Goal: Task Accomplishment & Management: Use online tool/utility

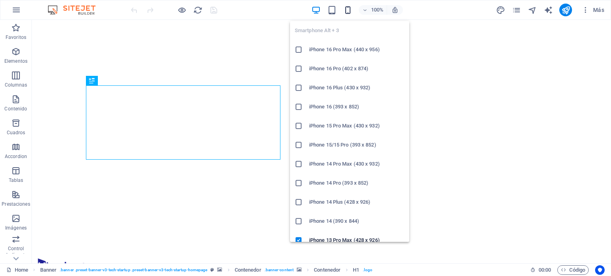
click at [350, 12] on icon "button" at bounding box center [347, 10] width 9 height 9
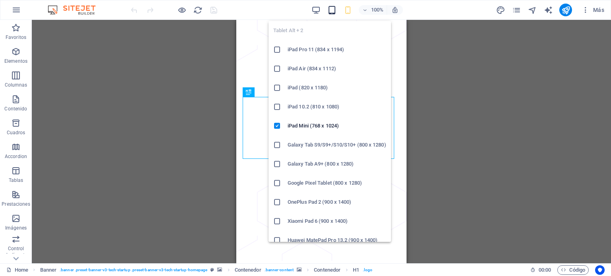
click at [334, 8] on icon "button" at bounding box center [331, 10] width 9 height 9
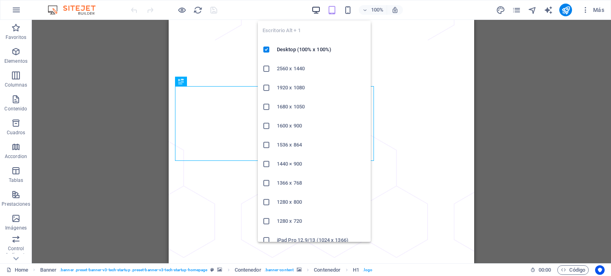
click at [311, 11] on span "button" at bounding box center [316, 10] width 10 height 9
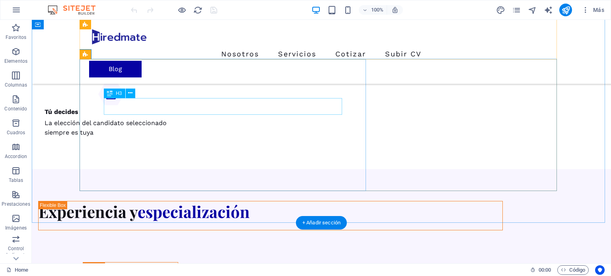
scroll to position [1924, 0]
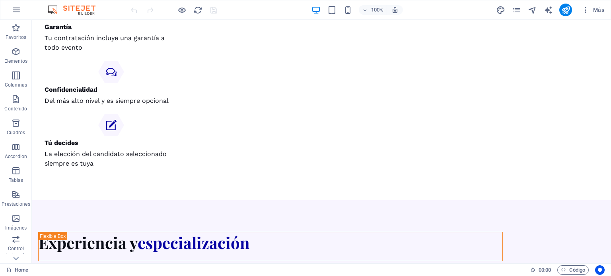
click at [13, 10] on icon "button" at bounding box center [17, 10] width 10 height 10
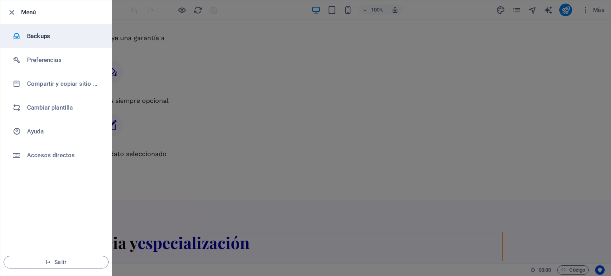
click at [44, 38] on h6 "Backups" at bounding box center [64, 36] width 74 height 10
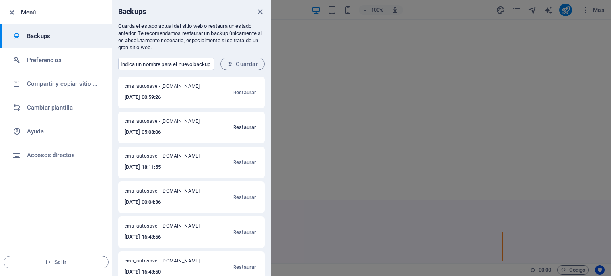
click at [239, 126] on span "Restaurar" at bounding box center [244, 128] width 23 height 10
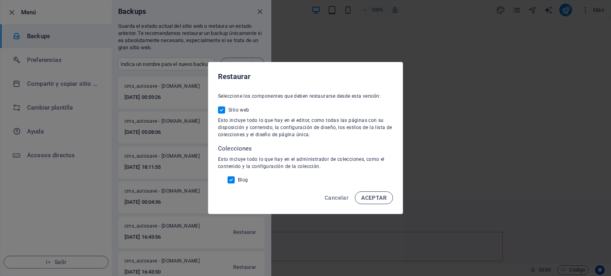
click at [375, 196] on span "ACEPTAR" at bounding box center [373, 198] width 25 height 6
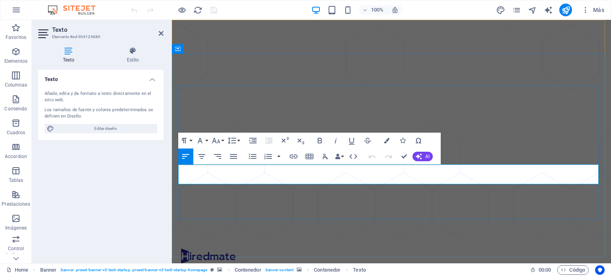
drag, startPoint x: 291, startPoint y: 179, endPoint x: 179, endPoint y: 183, distance: 112.2
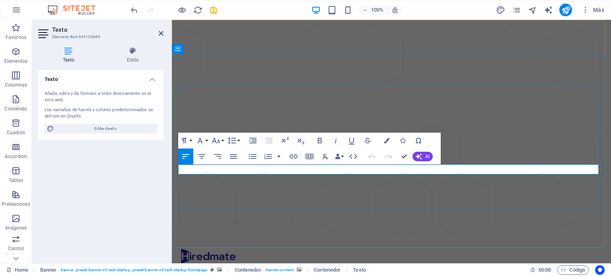
click at [218, 143] on icon "button" at bounding box center [216, 141] width 10 height 10
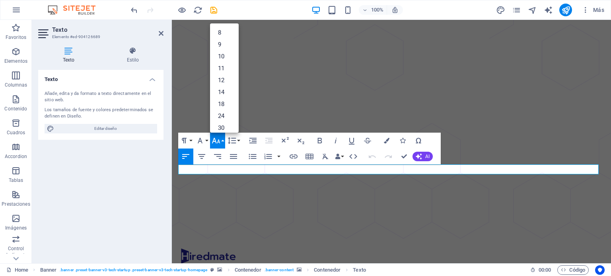
click at [220, 138] on icon "button" at bounding box center [216, 141] width 10 height 10
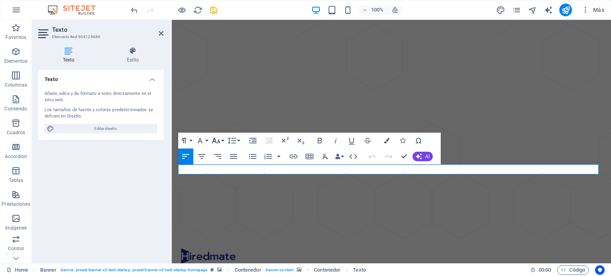
click at [220, 138] on icon "button" at bounding box center [216, 141] width 10 height 10
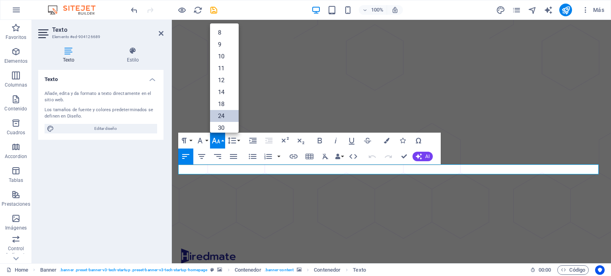
click at [222, 117] on link "24" at bounding box center [224, 116] width 29 height 12
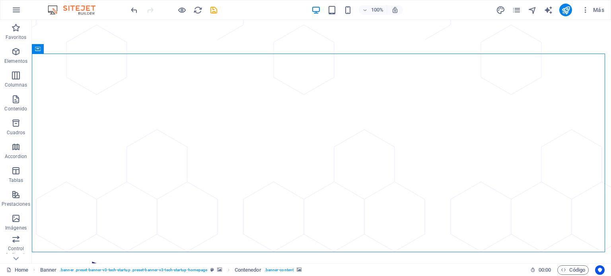
click at [80, 8] on img at bounding box center [76, 10] width 60 height 10
click at [16, 9] on icon "button" at bounding box center [17, 10] width 10 height 10
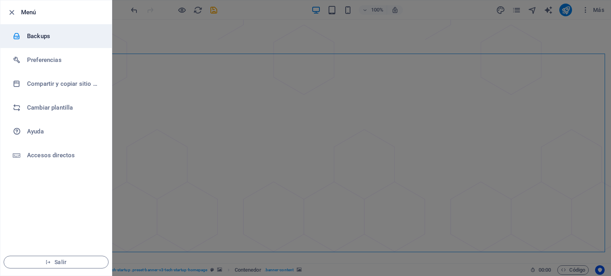
drag, startPoint x: 40, startPoint y: 39, endPoint x: 45, endPoint y: 34, distance: 6.7
click at [45, 34] on h6 "Backups" at bounding box center [64, 36] width 74 height 10
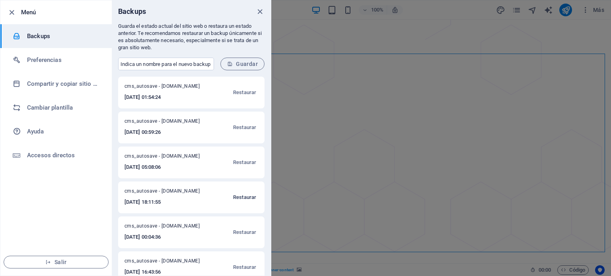
click at [240, 197] on span "Restaurar" at bounding box center [244, 198] width 23 height 10
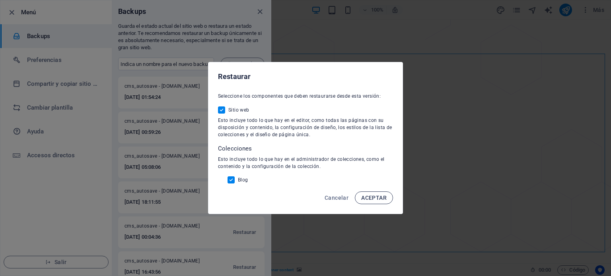
click at [368, 197] on span "ACEPTAR" at bounding box center [373, 198] width 25 height 6
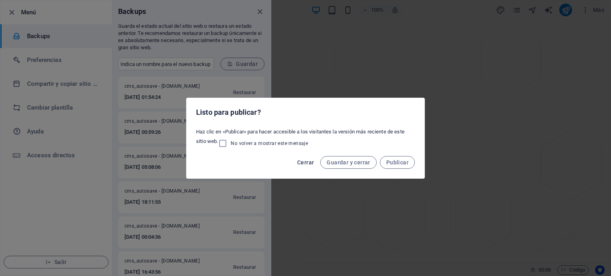
click at [307, 162] on span "Cerrar" at bounding box center [305, 162] width 17 height 6
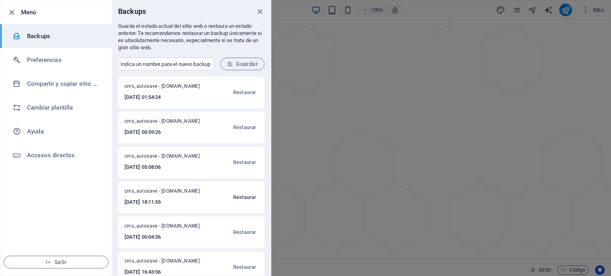
click at [238, 197] on span "Restaurar" at bounding box center [244, 198] width 23 height 10
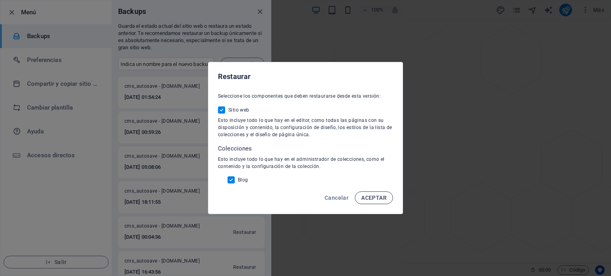
click at [382, 197] on span "ACEPTAR" at bounding box center [373, 198] width 25 height 6
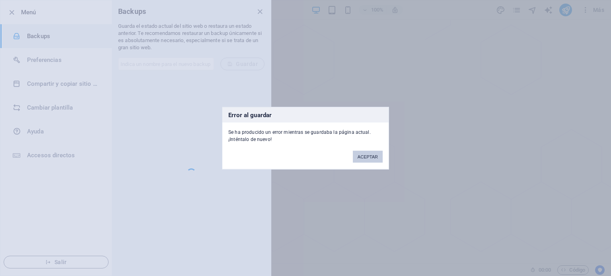
click at [371, 155] on button "ACEPTAR" at bounding box center [368, 157] width 30 height 12
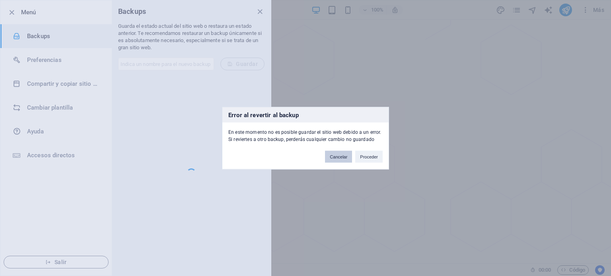
click at [340, 157] on button "Cancelar" at bounding box center [338, 157] width 27 height 12
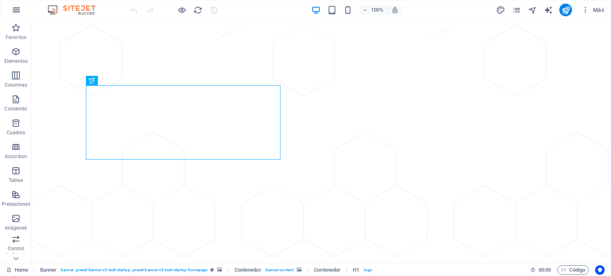
click at [19, 5] on icon "button" at bounding box center [17, 10] width 10 height 10
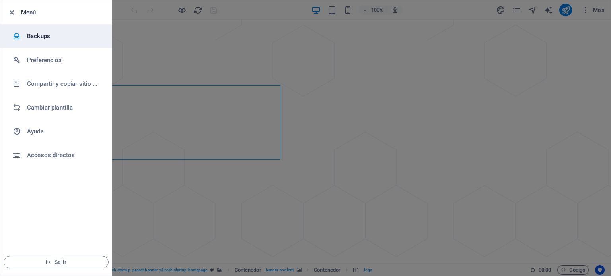
click at [45, 33] on h6 "Backups" at bounding box center [64, 36] width 74 height 10
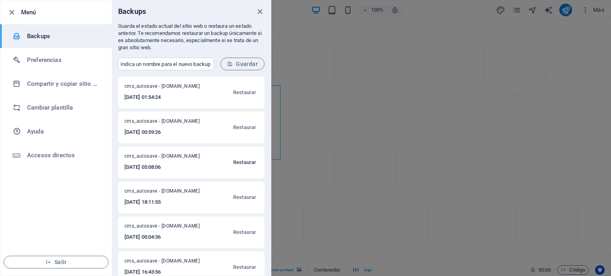
click at [237, 162] on span "Restaurar" at bounding box center [244, 163] width 23 height 10
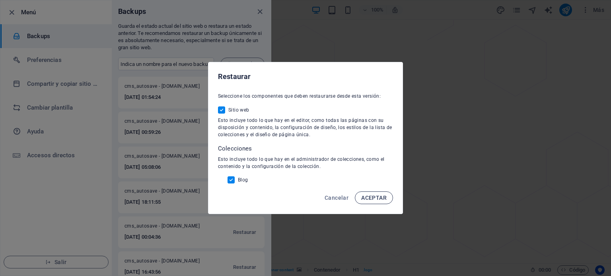
click at [372, 198] on span "ACEPTAR" at bounding box center [373, 198] width 25 height 6
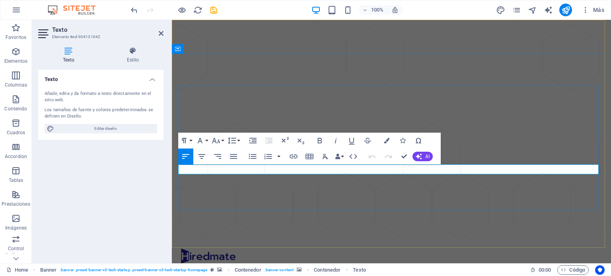
click at [216, 140] on icon "button" at bounding box center [216, 141] width 10 height 10
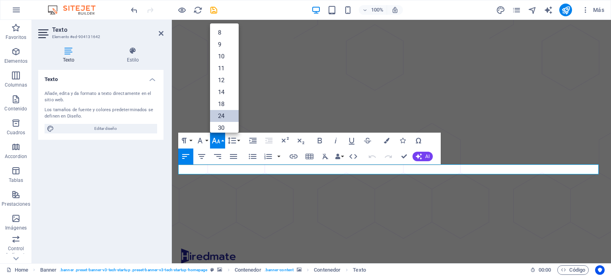
click at [223, 118] on link "24" at bounding box center [224, 116] width 29 height 12
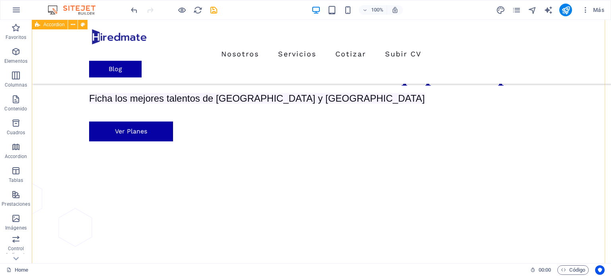
scroll to position [456, 0]
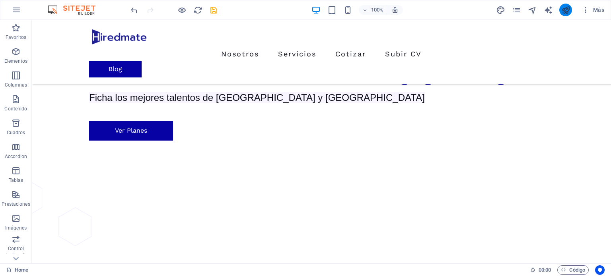
click at [562, 14] on button "publish" at bounding box center [565, 10] width 13 height 13
